Goal: Task Accomplishment & Management: Use online tool/utility

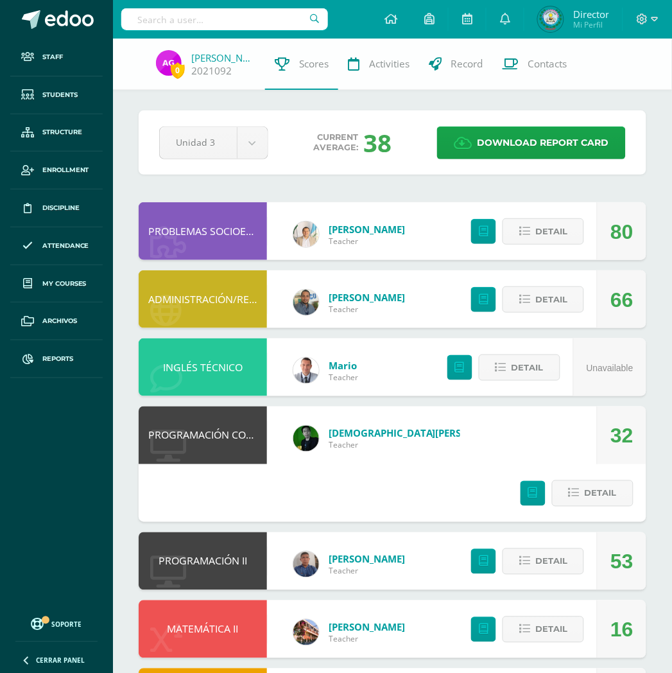
click at [279, 8] on input "text" at bounding box center [224, 19] width 207 height 22
paste input "KEYLA NICOLE"
type input "KEYLA NICOLE"
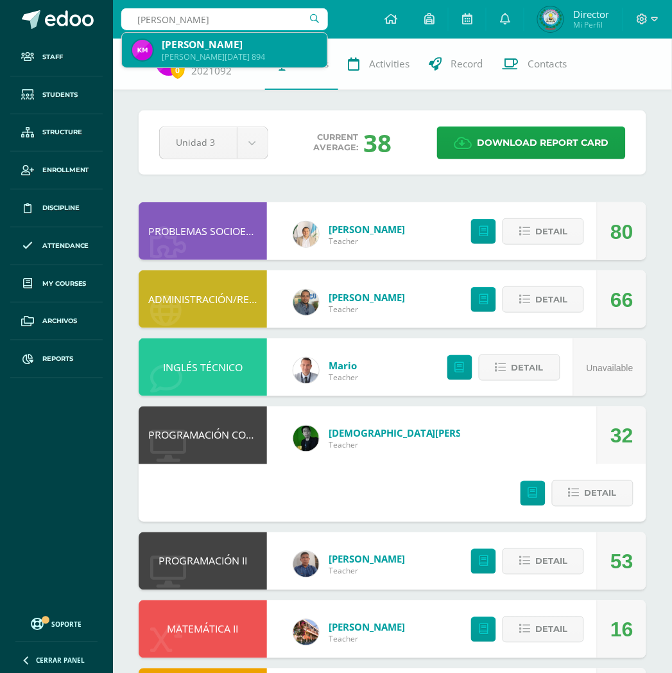
click at [250, 51] on div "Quinto BACO Sábado 894" at bounding box center [239, 56] width 155 height 11
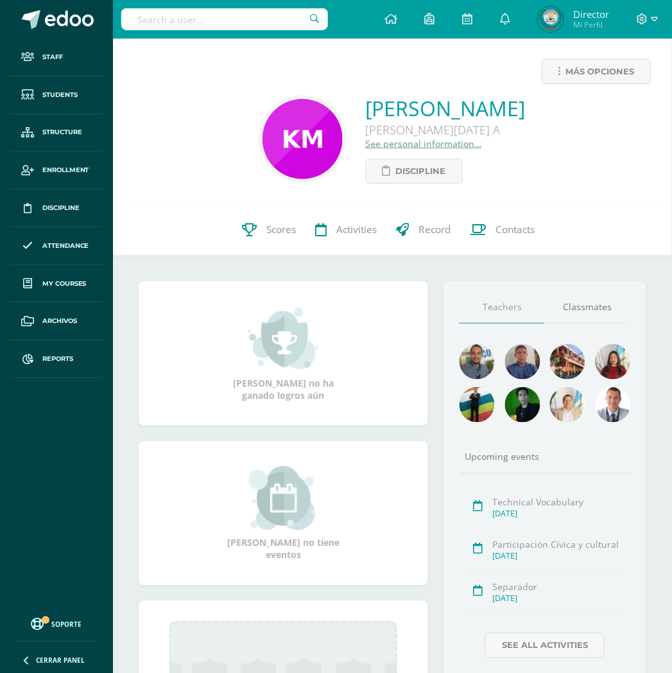
click at [272, 18] on input "text" at bounding box center [224, 19] width 207 height 22
paste input "MICHAEL EDUARDO"
type input "MICHAEL EDUARDO"
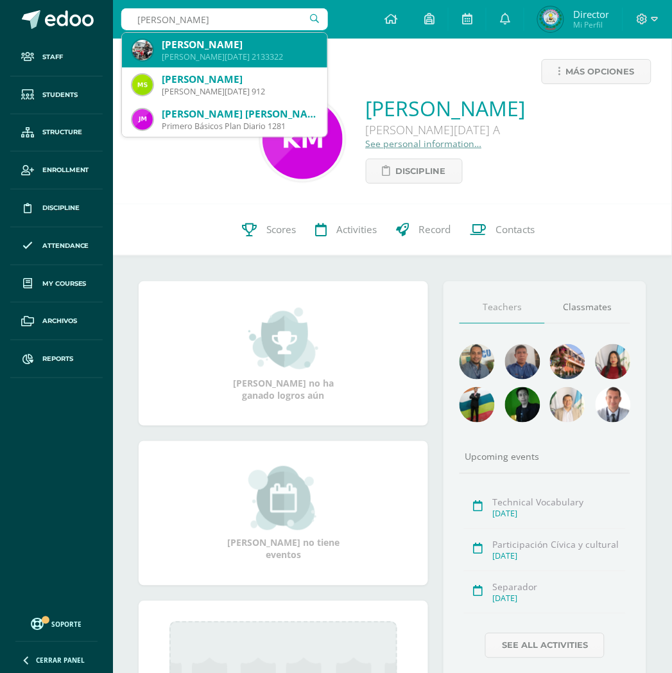
click at [259, 56] on div "Quinto BACO Sábado 2133322" at bounding box center [239, 56] width 155 height 11
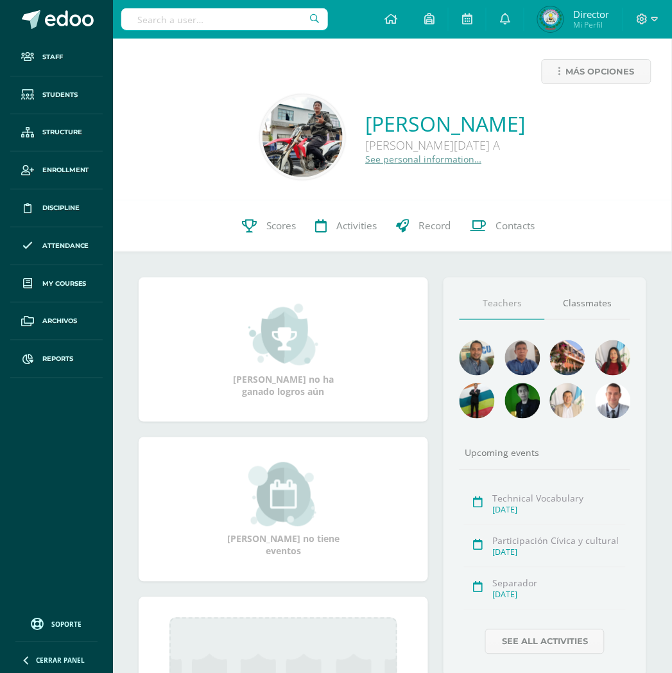
drag, startPoint x: 306, startPoint y: 138, endPoint x: 490, endPoint y: 65, distance: 197.9
click at [433, 131] on div "[PERSON_NAME] [PERSON_NAME][DATE] A See personal information…" at bounding box center [446, 137] width 160 height 55
click at [290, 78] on div "Más opciones" at bounding box center [392, 76] width 538 height 35
click at [45, 366] on link "Reports" at bounding box center [56, 359] width 92 height 38
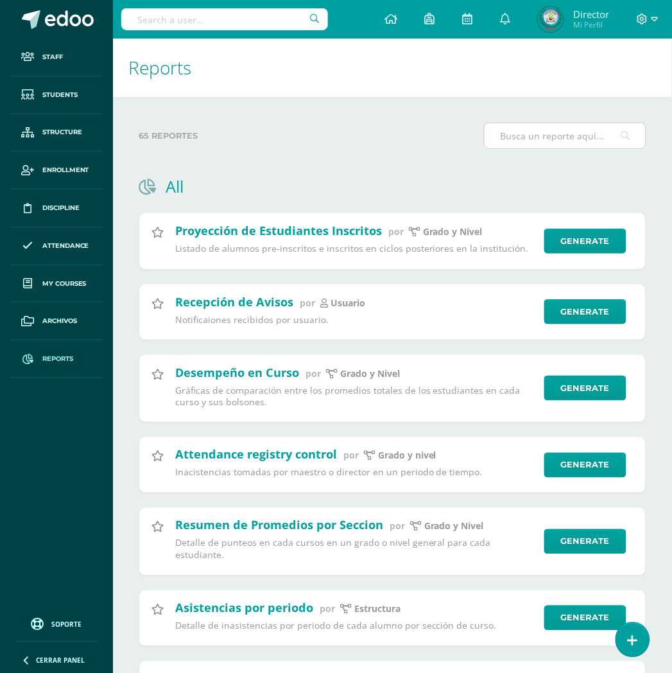
click at [566, 142] on input "text" at bounding box center [565, 135] width 161 height 25
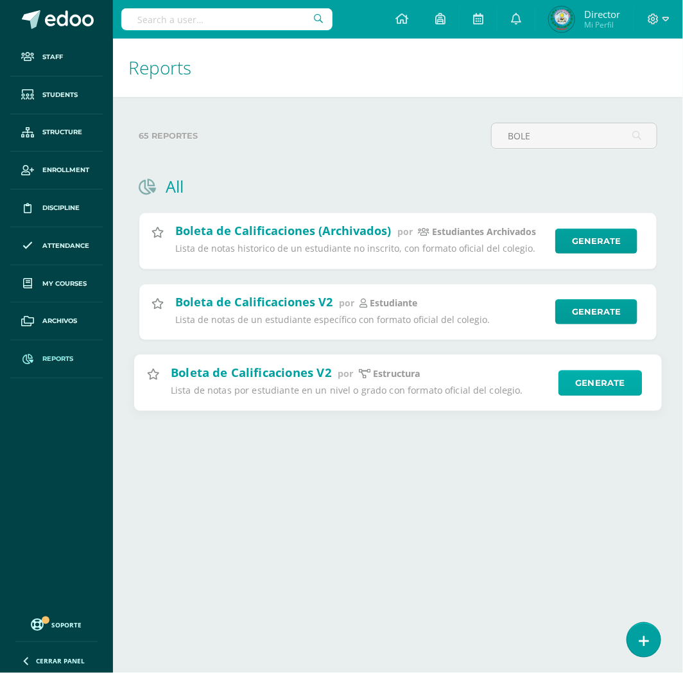
type input "BOLE"
click at [574, 385] on link "Generate" at bounding box center [600, 383] width 84 height 26
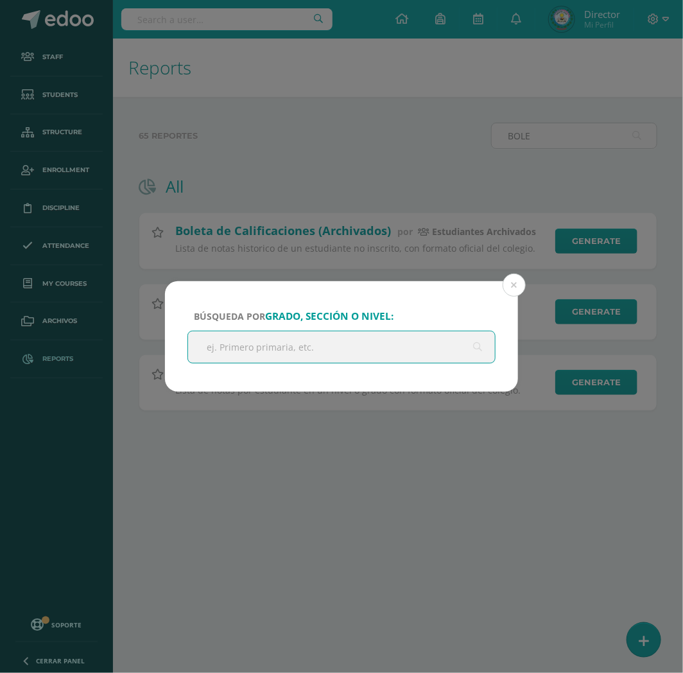
click at [357, 347] on input "text" at bounding box center [341, 346] width 307 height 31
type input "B"
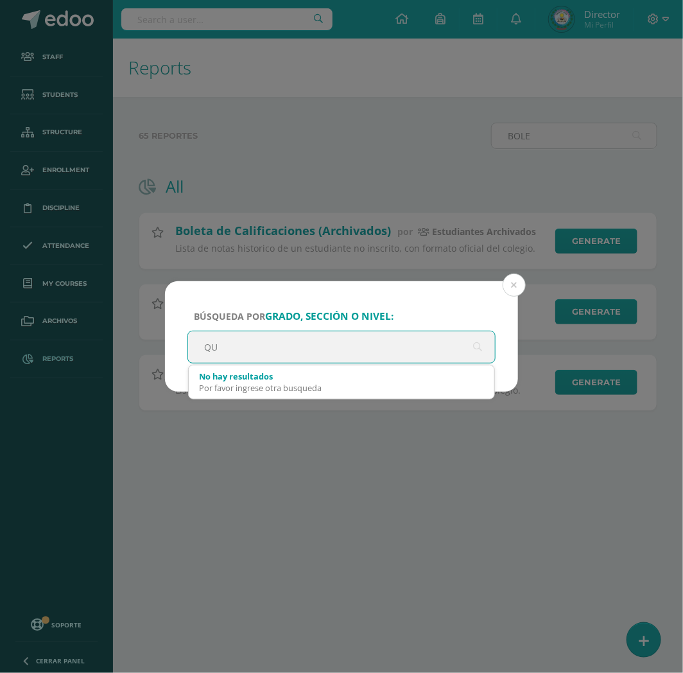
type input "Q"
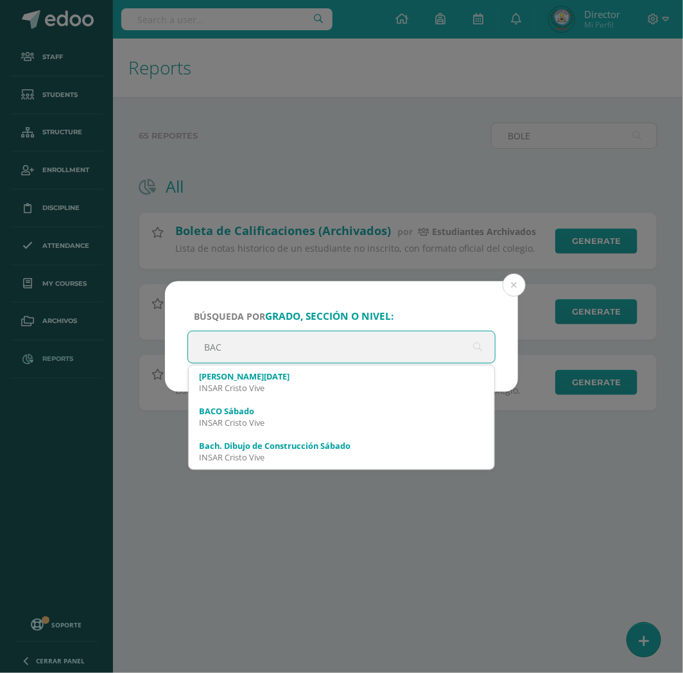
type input "BACH"
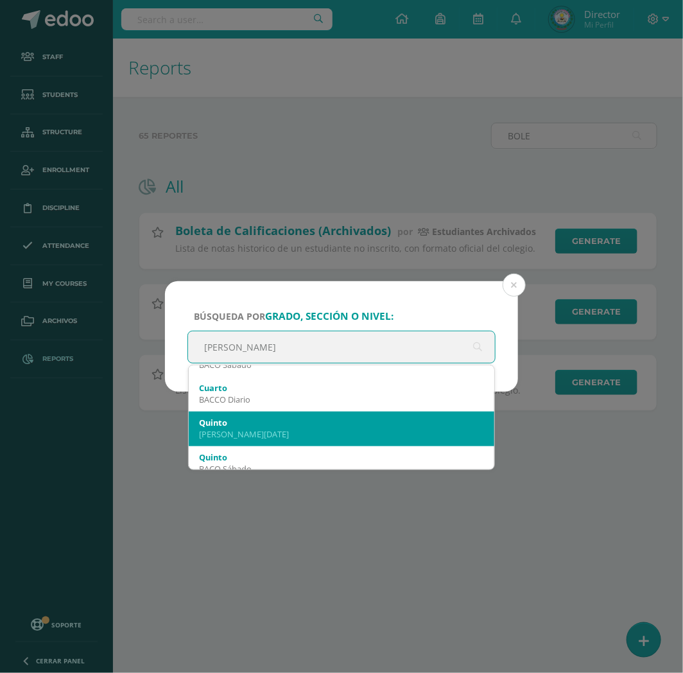
scroll to position [499, 0]
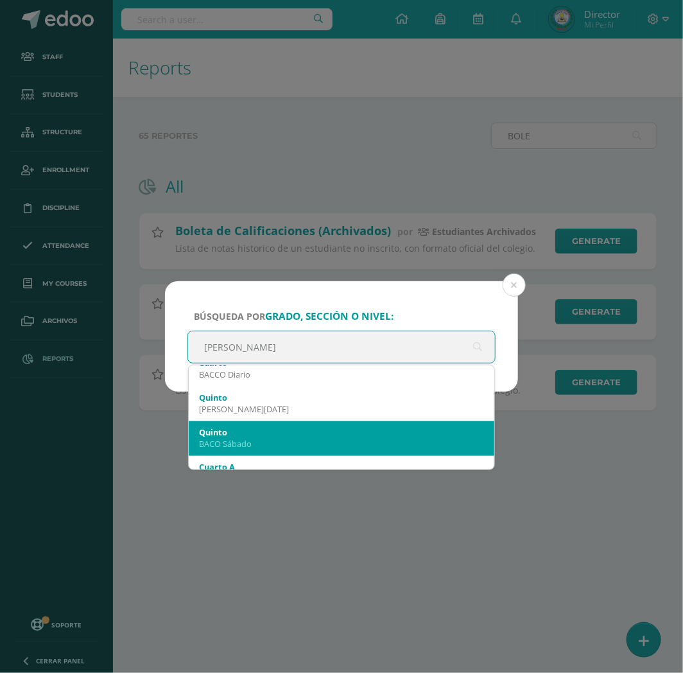
click at [227, 443] on div "BACO Sábado" at bounding box center [341, 444] width 285 height 12
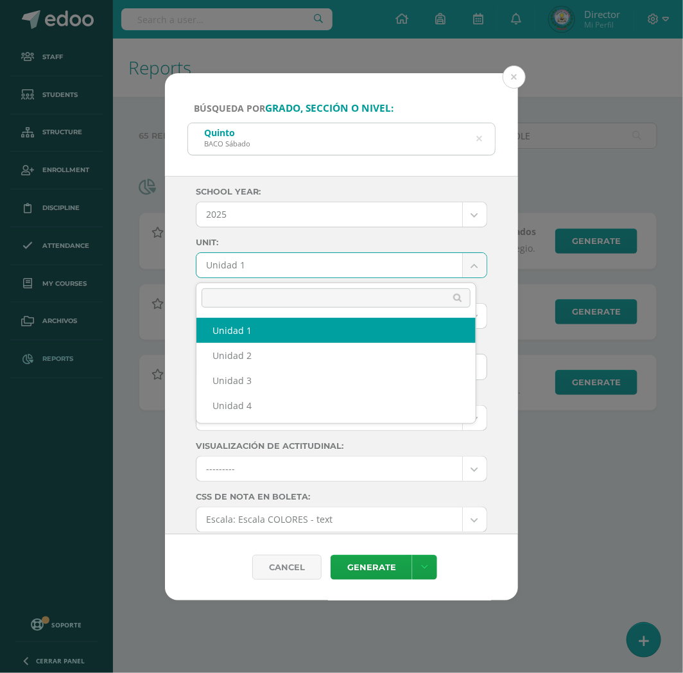
click at [253, 260] on body "Búsqueda por grado, sección o nivel: Quinto BACO Sábado BACH School year: 2025 …" at bounding box center [341, 225] width 683 height 451
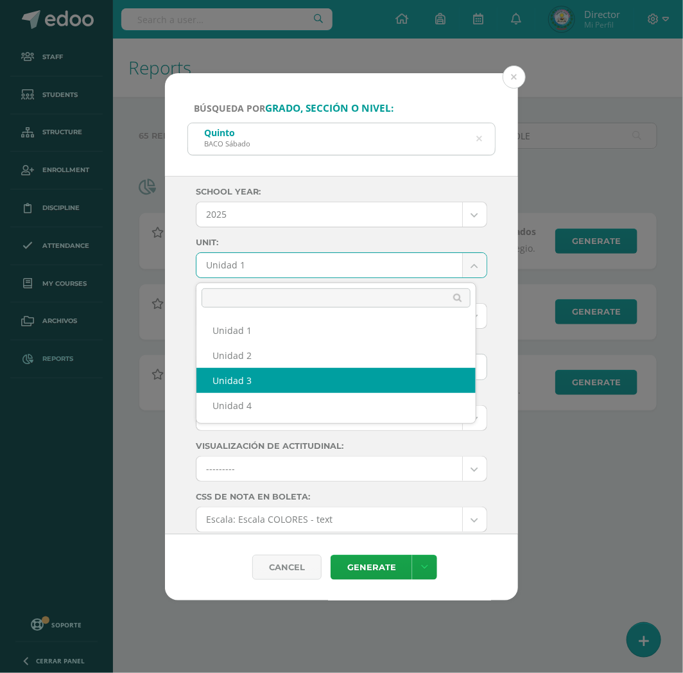
select select "Unidad 3"
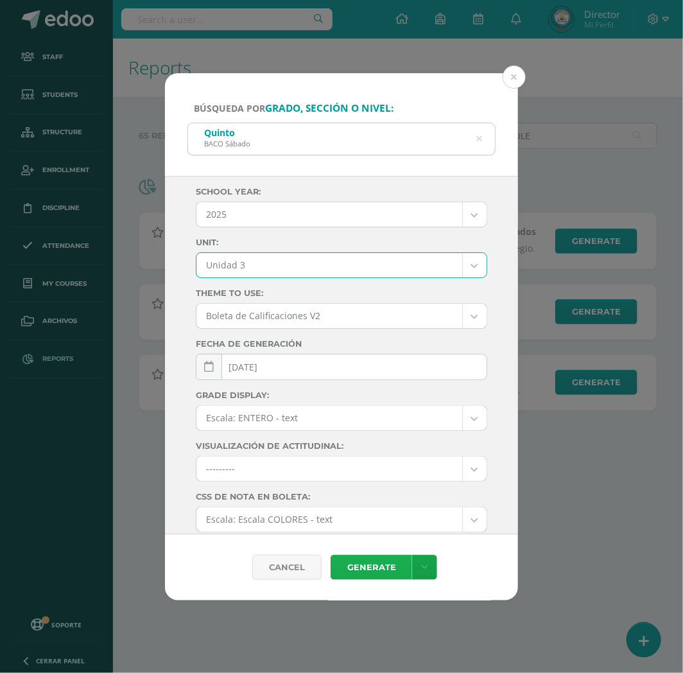
click at [357, 572] on link "Generate" at bounding box center [372, 566] width 82 height 25
click at [223, 258] on body "Búsqueda por grado, sección o nivel: Quinto BACO Sábado BACH School year: 2025 …" at bounding box center [341, 225] width 683 height 451
